Goal: Task Accomplishment & Management: Use online tool/utility

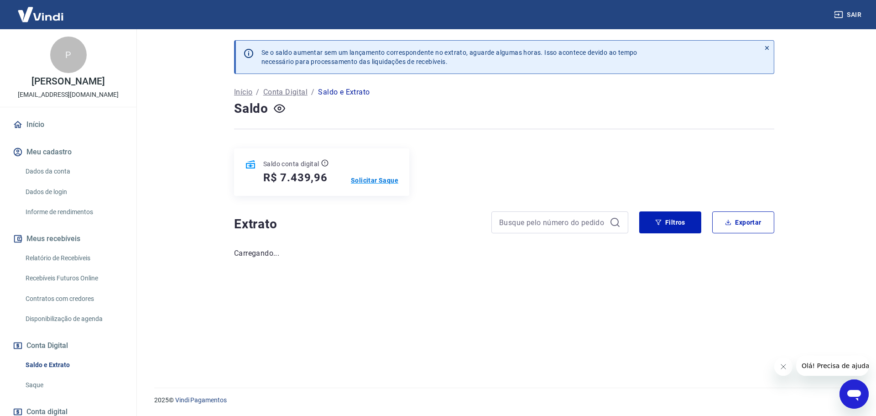
click at [374, 183] on p "Solicitar Saque" at bounding box center [374, 180] width 47 height 9
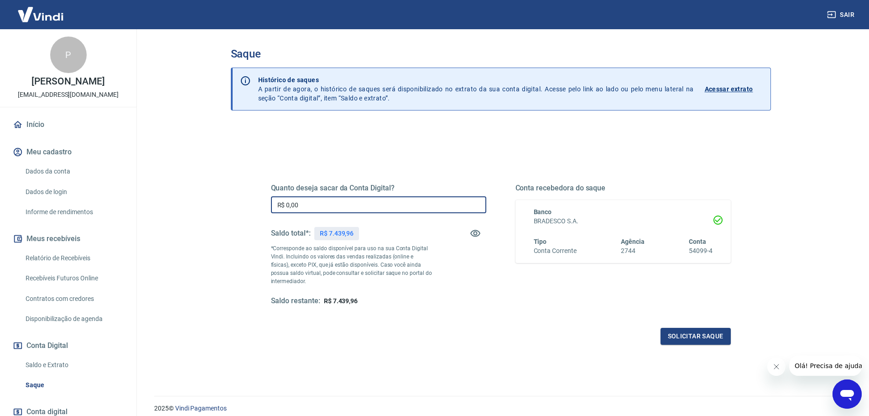
drag, startPoint x: 312, startPoint y: 208, endPoint x: 253, endPoint y: 198, distance: 60.1
click at [253, 198] on div "Quanto deseja sacar da Conta Digital? R$ 0,00 ​ Saldo total*: R$ 7.439,96 *Corr…" at bounding box center [501, 249] width 504 height 212
type input "R$ 7.439,96"
click at [710, 337] on button "Solicitar saque" at bounding box center [696, 336] width 70 height 17
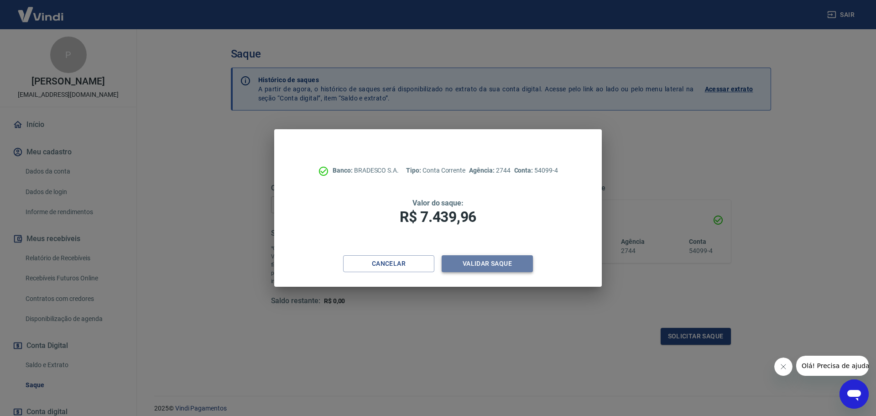
click at [497, 265] on button "Validar saque" at bounding box center [487, 263] width 91 height 17
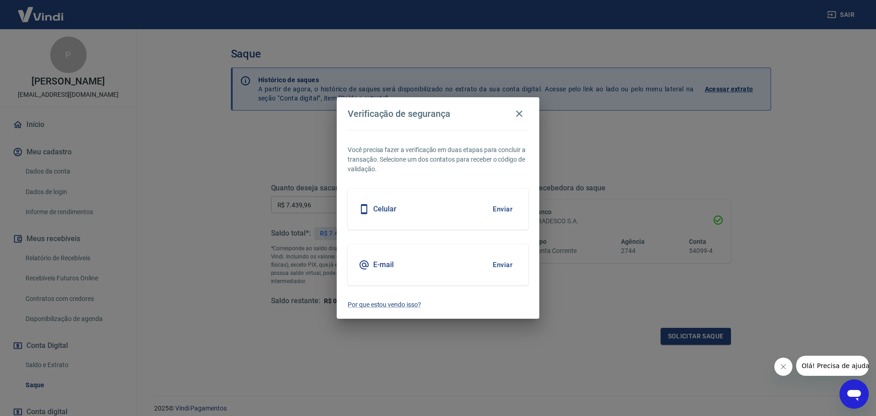
click at [500, 265] on button "Enviar" at bounding box center [503, 264] width 30 height 19
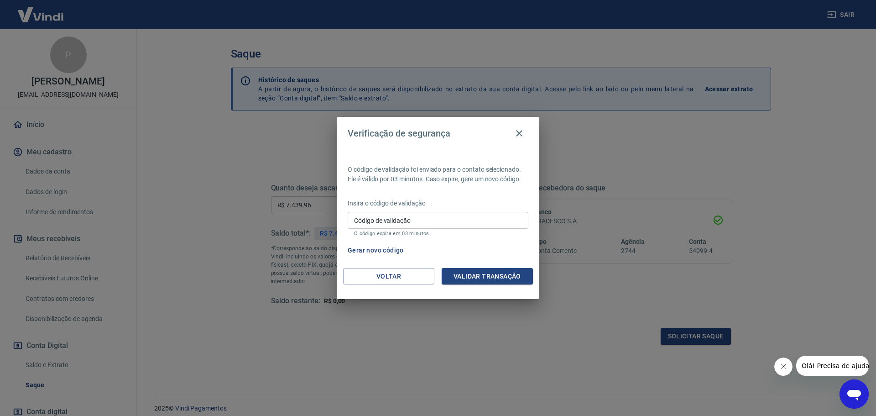
click at [360, 222] on input "Código de validação" at bounding box center [438, 220] width 181 height 17
type input "650140"
click at [487, 274] on button "Validar transação" at bounding box center [487, 276] width 91 height 17
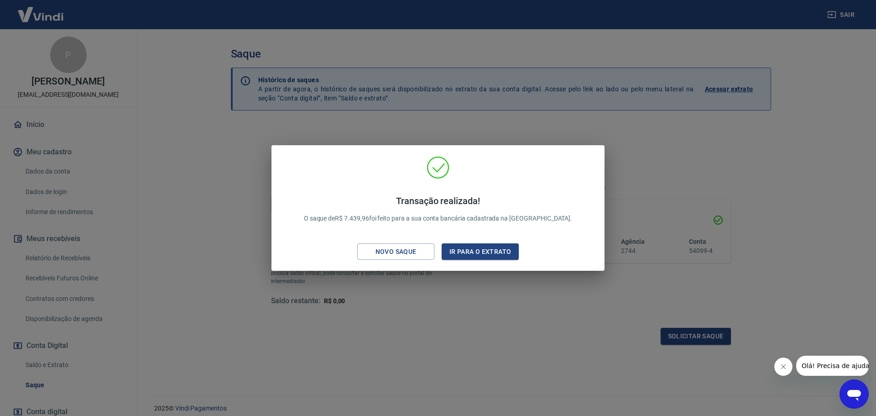
click at [660, 172] on div "Transação realizada! O saque de R$ 7.439,96 foi feito para a sua conta bancária…" at bounding box center [438, 208] width 876 height 416
